Goal: Task Accomplishment & Management: Use online tool/utility

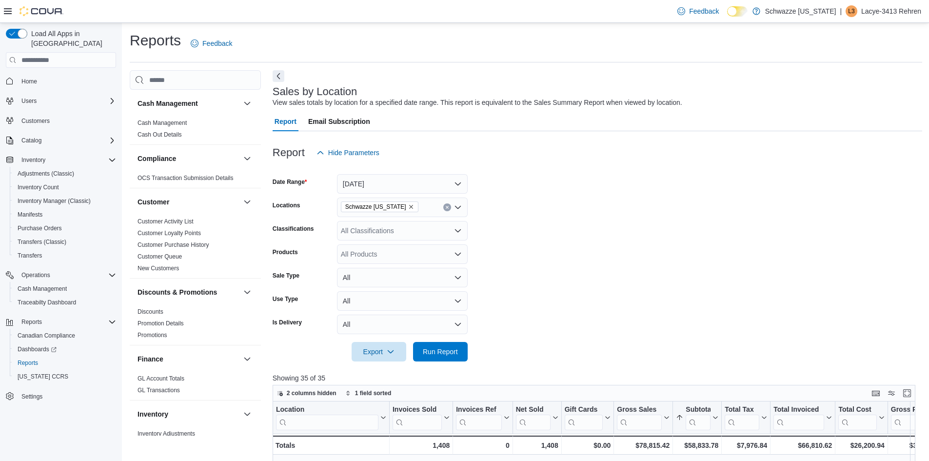
scroll to position [320, 0]
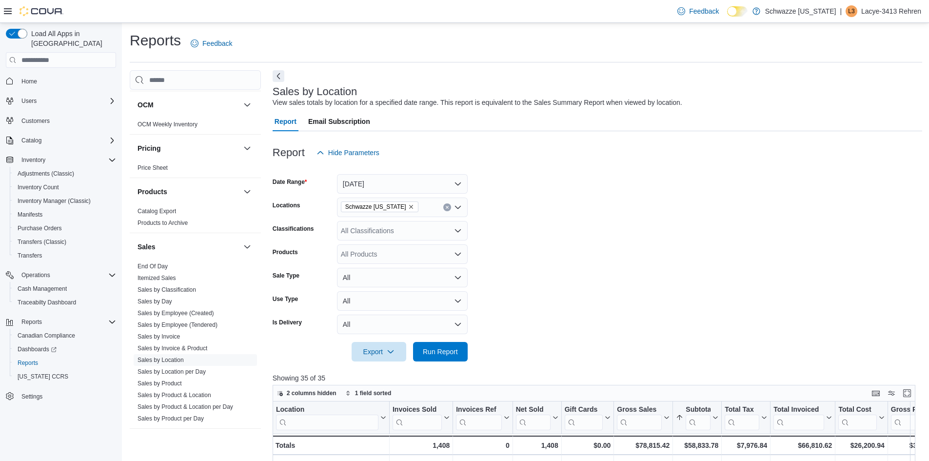
click at [670, 218] on form "Date Range [DATE] Locations Schwazze [US_STATE] Classifications All Classificat…" at bounding box center [597, 261] width 649 height 199
click at [43, 183] on span "Inventory Count" at bounding box center [38, 187] width 41 height 8
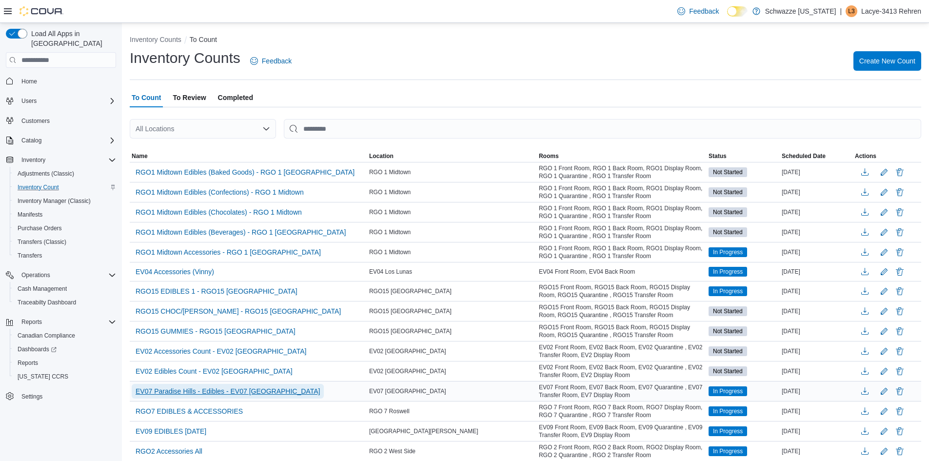
click at [216, 386] on span "EV07 Paradise Hills - Edibles - EV07 [GEOGRAPHIC_DATA]" at bounding box center [228, 391] width 184 height 10
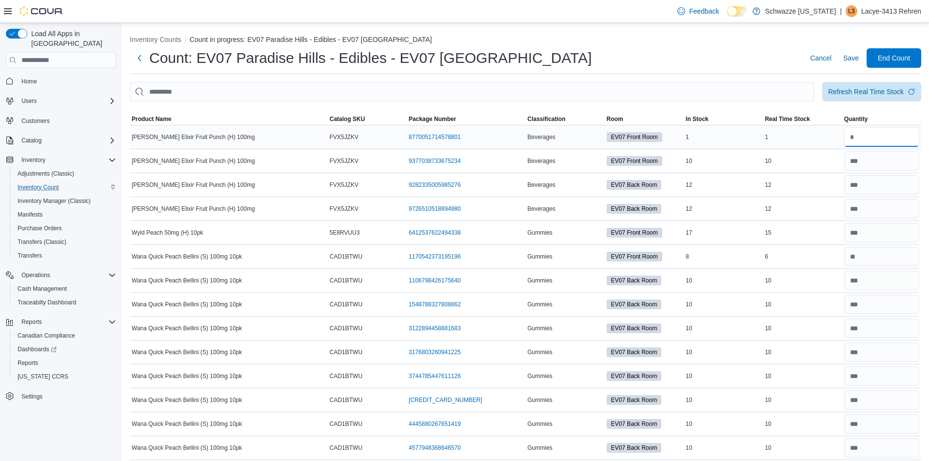
click at [876, 135] on input "number" at bounding box center [881, 137] width 75 height 20
